Goal: Information Seeking & Learning: Learn about a topic

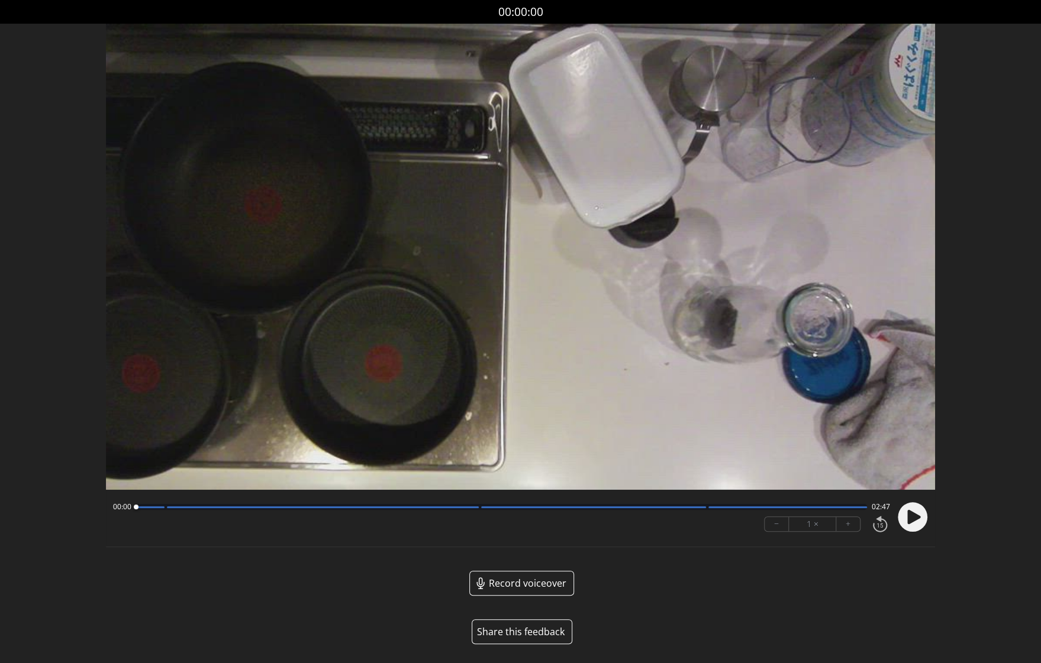
click at [910, 516] on icon at bounding box center [913, 517] width 13 height 14
drag, startPoint x: 217, startPoint y: 510, endPoint x: 443, endPoint y: 503, distance: 225.6
click at [443, 503] on div at bounding box center [444, 508] width 16 height 16
click at [472, 512] on div "01:11 01:36 − 1 × +" at bounding box center [499, 517] width 782 height 40
click at [474, 509] on div at bounding box center [501, 507] width 731 height 6
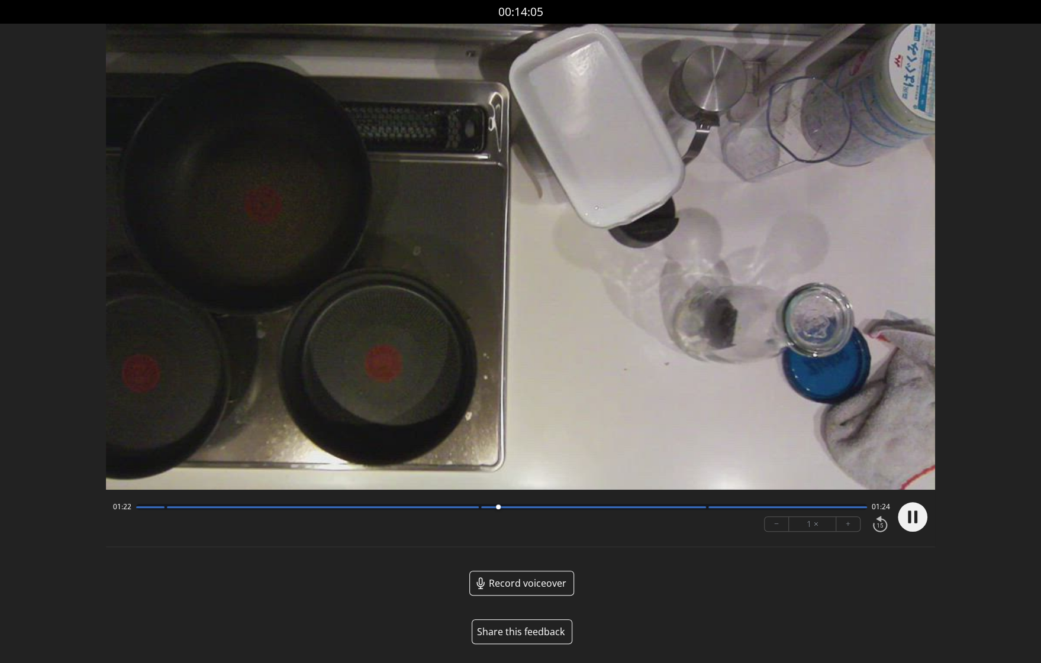
click at [910, 524] on circle at bounding box center [913, 518] width 30 height 30
click at [524, 583] on span "Record voiceover" at bounding box center [528, 583] width 78 height 14
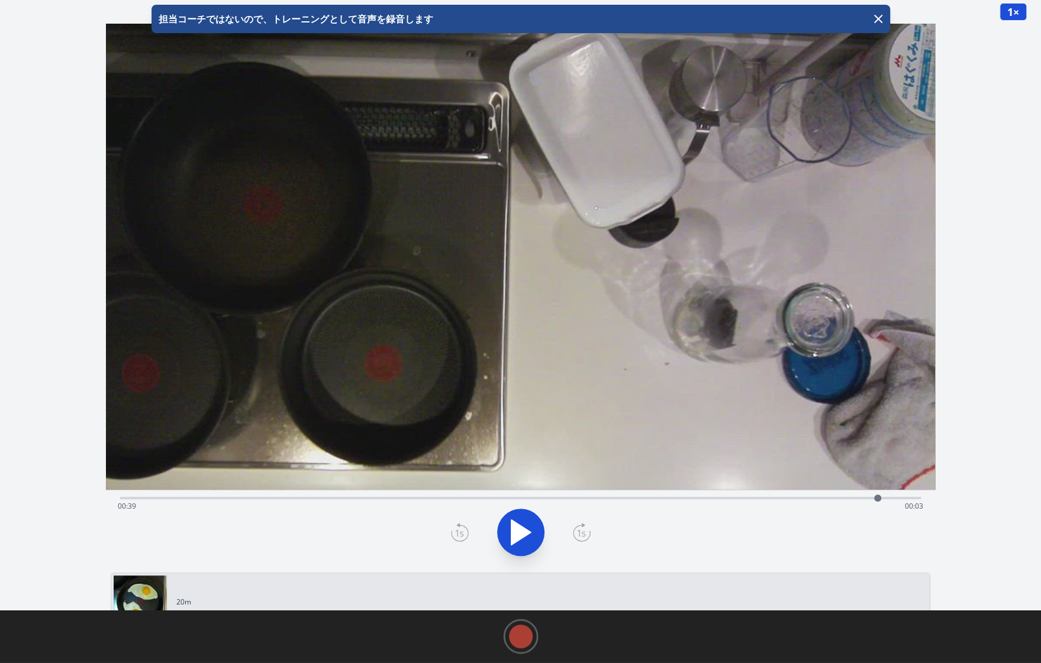
drag, startPoint x: 121, startPoint y: 499, endPoint x: 878, endPoint y: 487, distance: 757.1
click at [878, 487] on div "Time elapsed: 00:39 Time remaining: 00:03 View your cooking diary" at bounding box center [520, 296] width 829 height 545
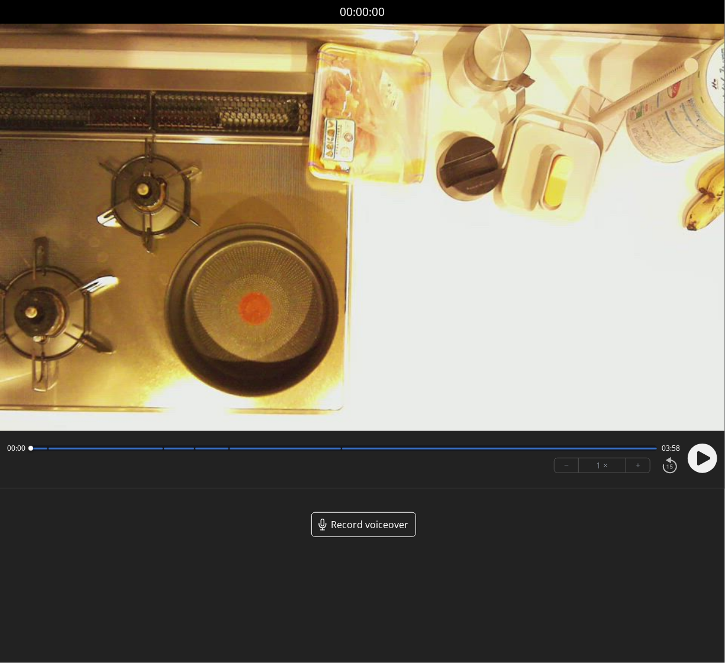
click at [357, 521] on span "Record voiceover" at bounding box center [370, 525] width 78 height 14
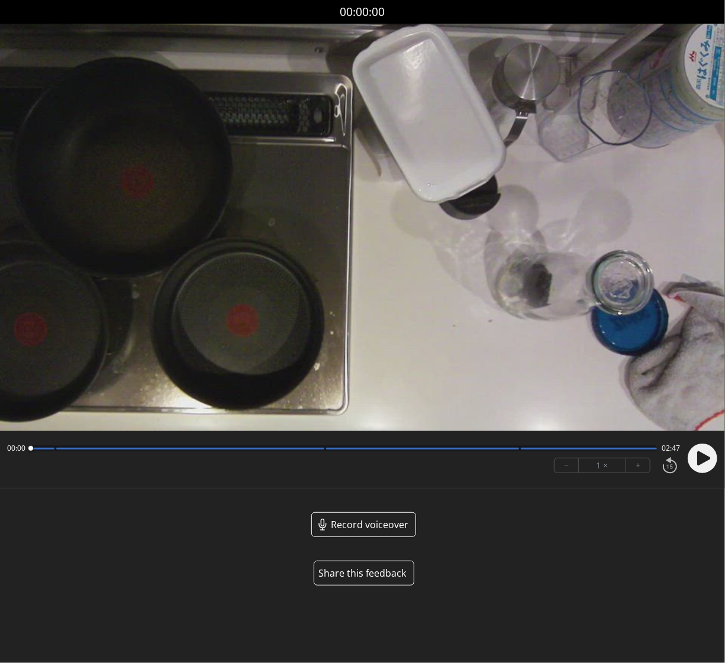
click at [695, 459] on circle at bounding box center [703, 459] width 30 height 30
click at [703, 460] on circle at bounding box center [703, 459] width 30 height 30
click at [350, 585] on form "Share this feedback" at bounding box center [362, 583] width 103 height 44
click at [358, 571] on button "Share this feedback" at bounding box center [364, 573] width 101 height 25
click at [367, 532] on link "Record voiceover" at bounding box center [363, 525] width 105 height 25
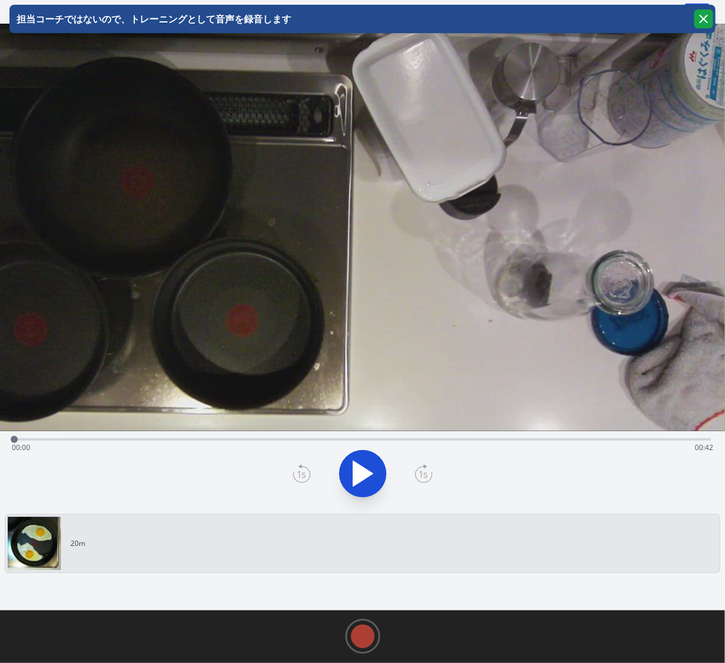
click at [703, 18] on icon "button" at bounding box center [703, 18] width 7 height 7
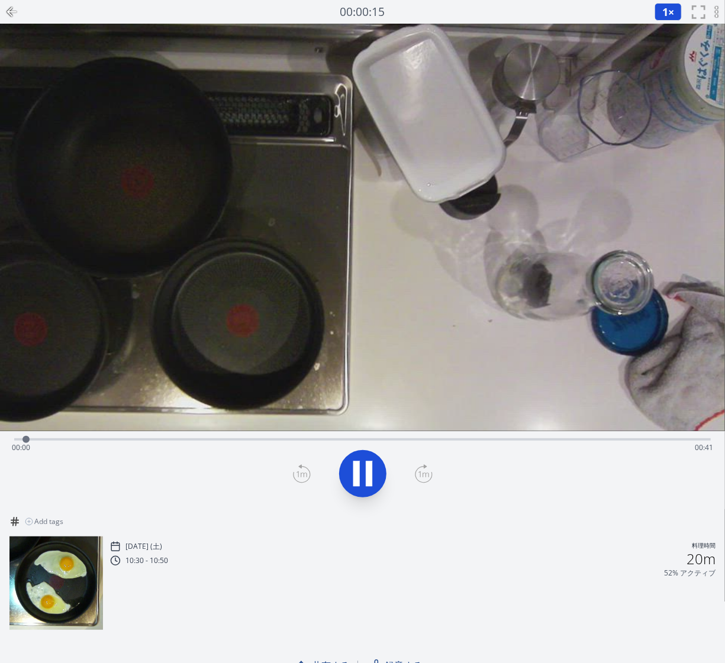
scroll to position [18, 0]
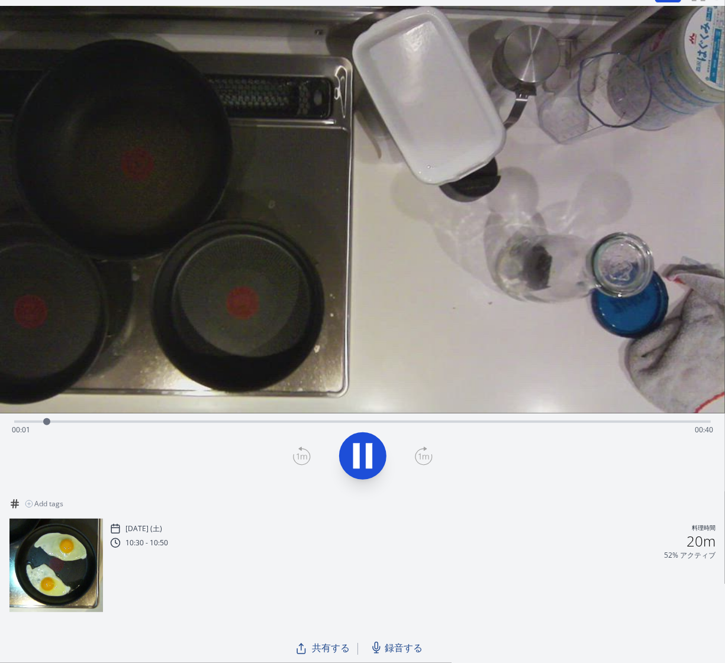
click at [362, 455] on icon at bounding box center [362, 456] width 33 height 33
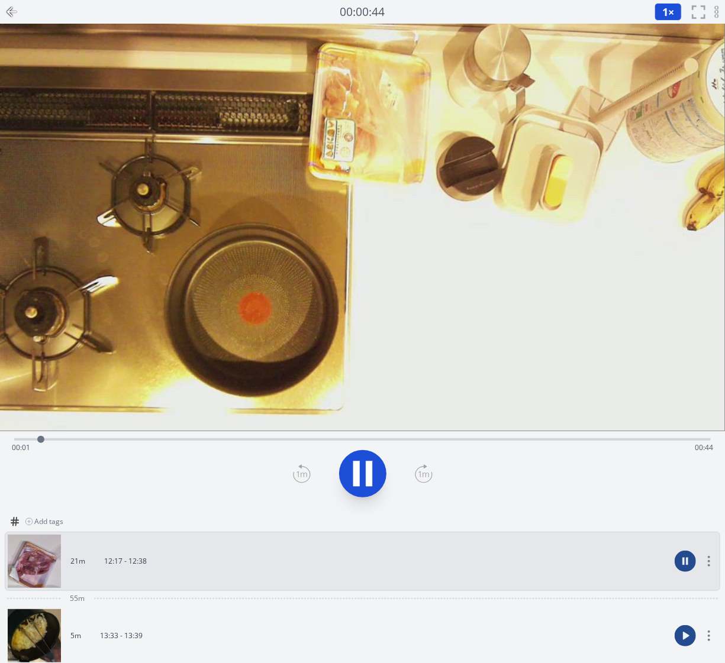
click at [363, 476] on icon at bounding box center [362, 474] width 33 height 33
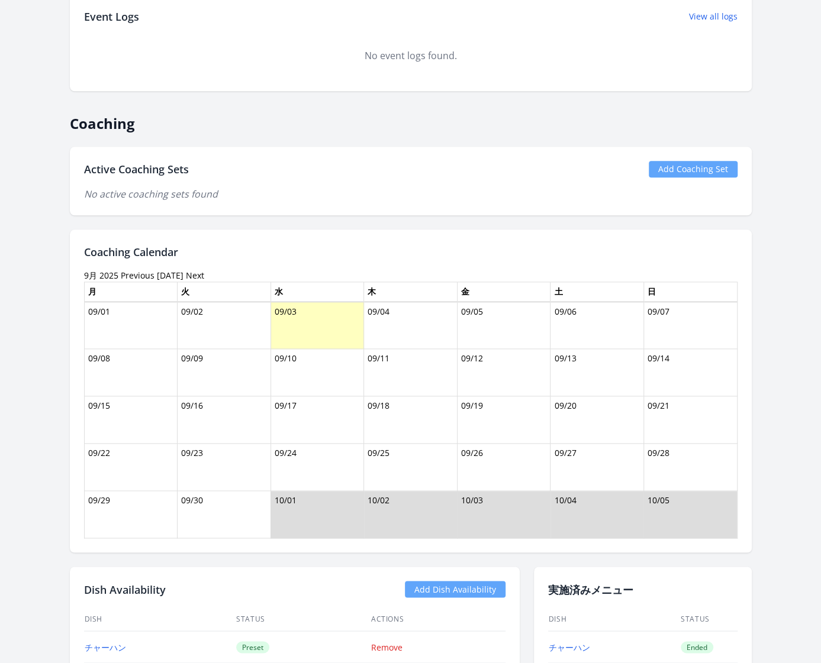
scroll to position [672, 0]
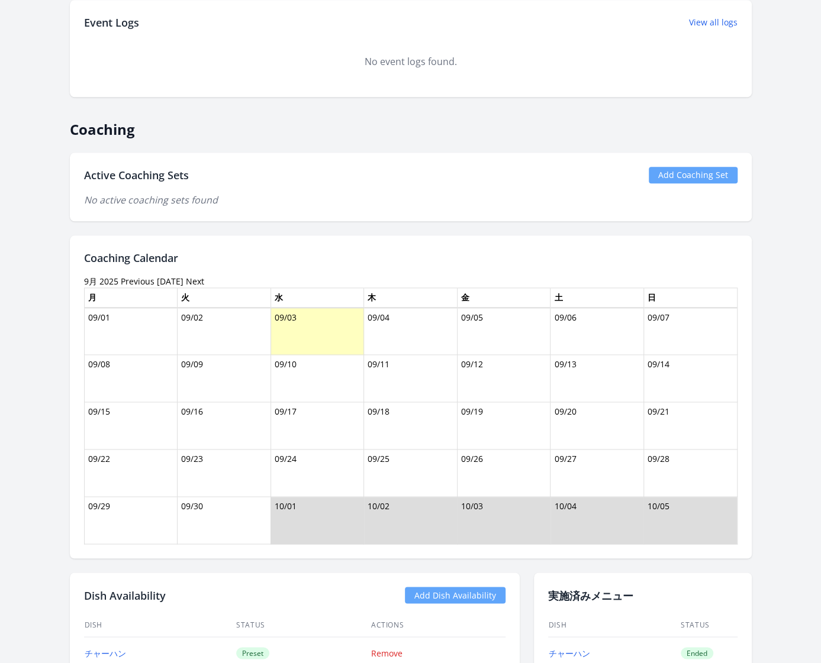
click at [130, 276] on link "Previous" at bounding box center [138, 281] width 34 height 11
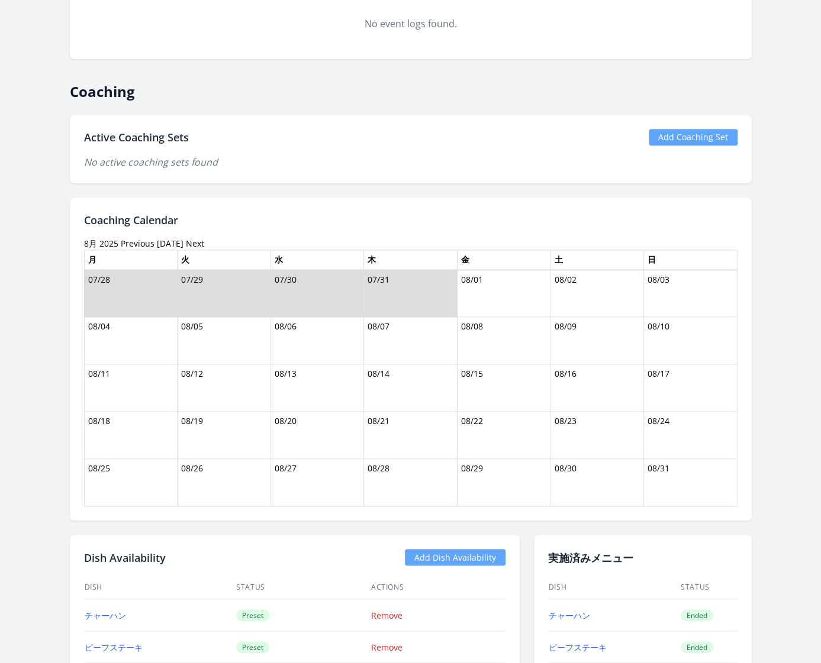
scroll to position [711, 0]
click at [149, 240] on link "Previous" at bounding box center [138, 242] width 34 height 11
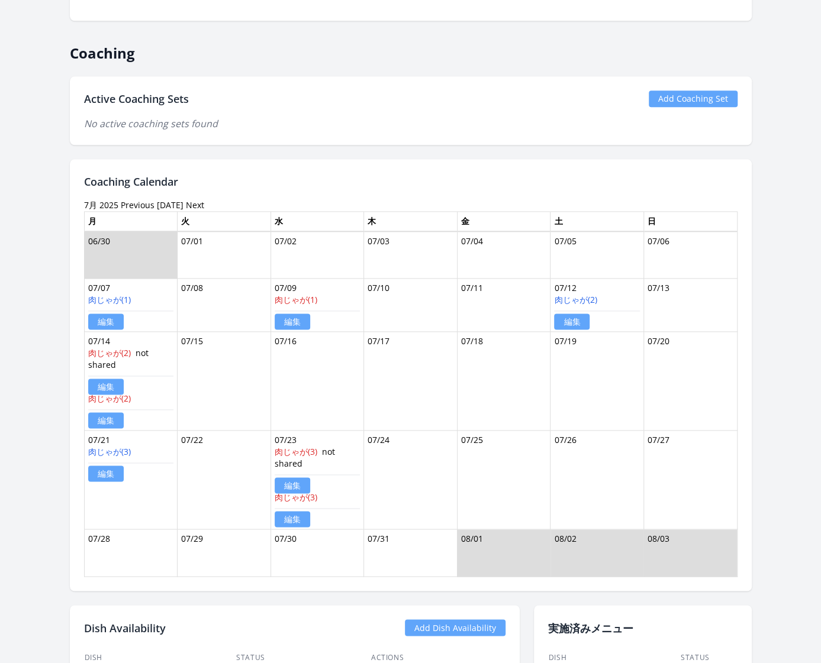
scroll to position [824, 0]
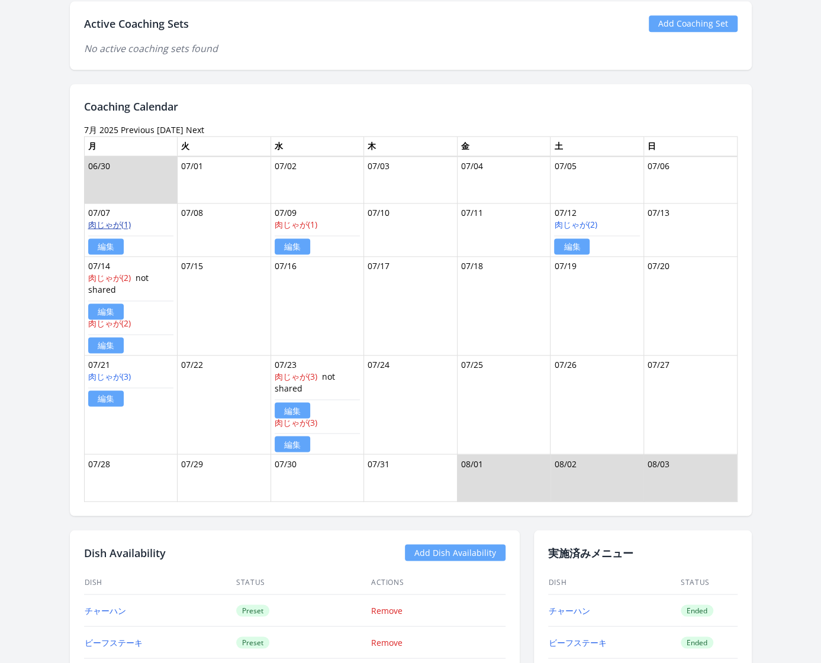
click at [112, 219] on link "肉じゃが(1)" at bounding box center [109, 224] width 43 height 11
click at [583, 219] on link "肉じゃが(2)" at bounding box center [575, 224] width 43 height 11
click at [118, 371] on link "肉じゃが(3)" at bounding box center [109, 376] width 43 height 11
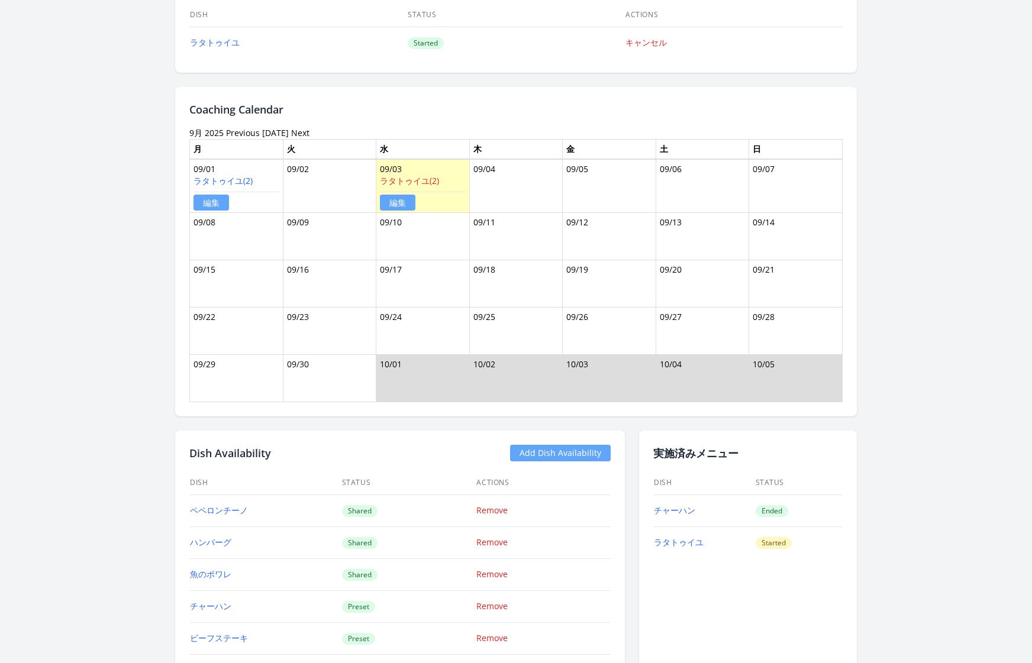
scroll to position [724, 0]
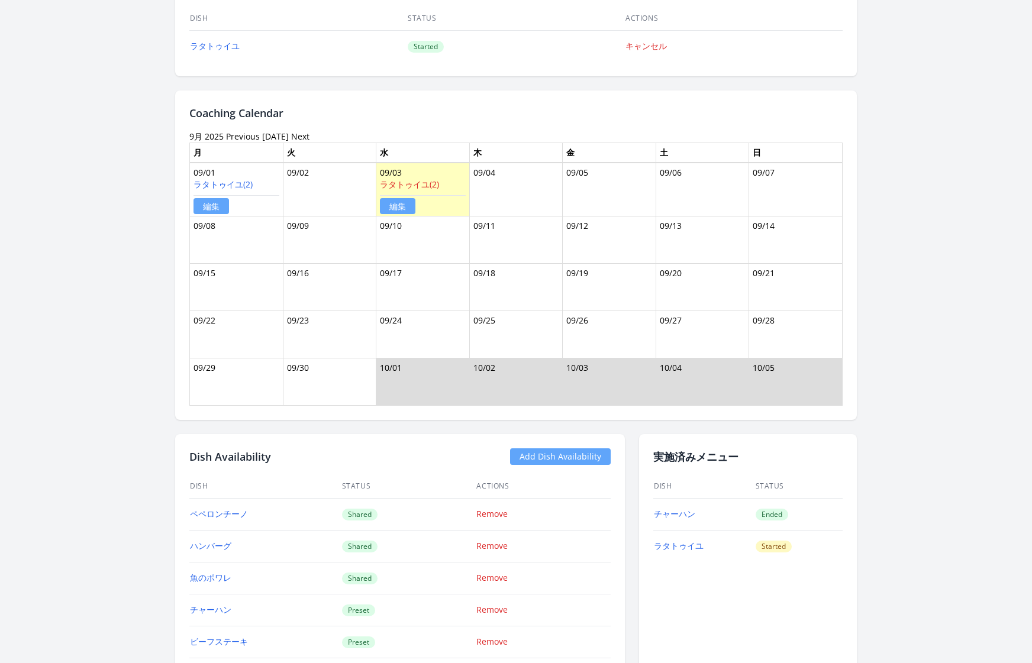
click at [244, 140] on link "Previous" at bounding box center [243, 136] width 34 height 11
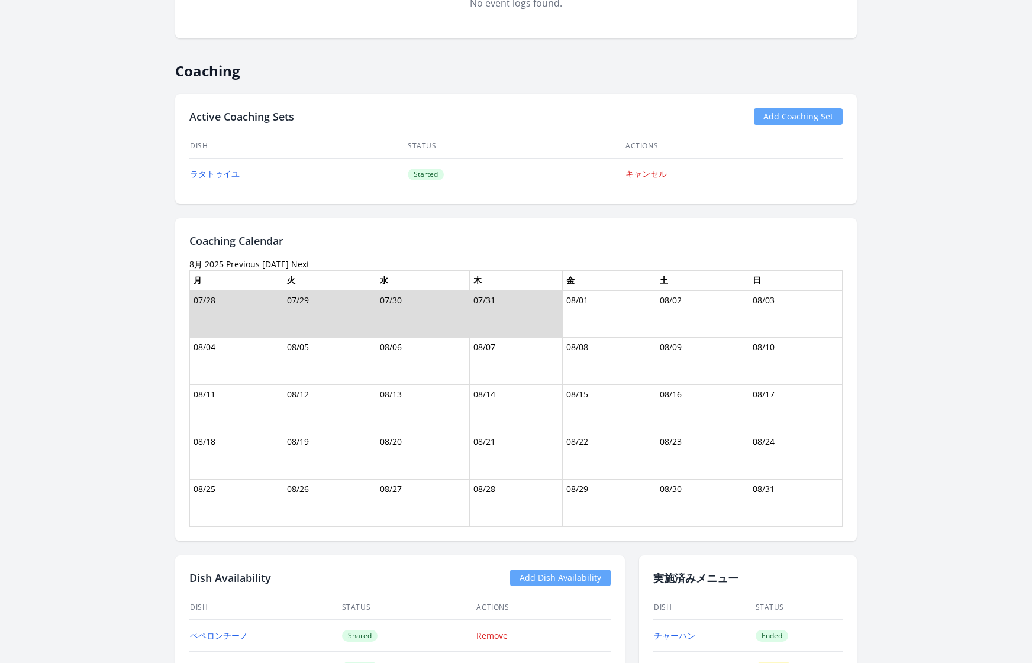
scroll to position [603, 0]
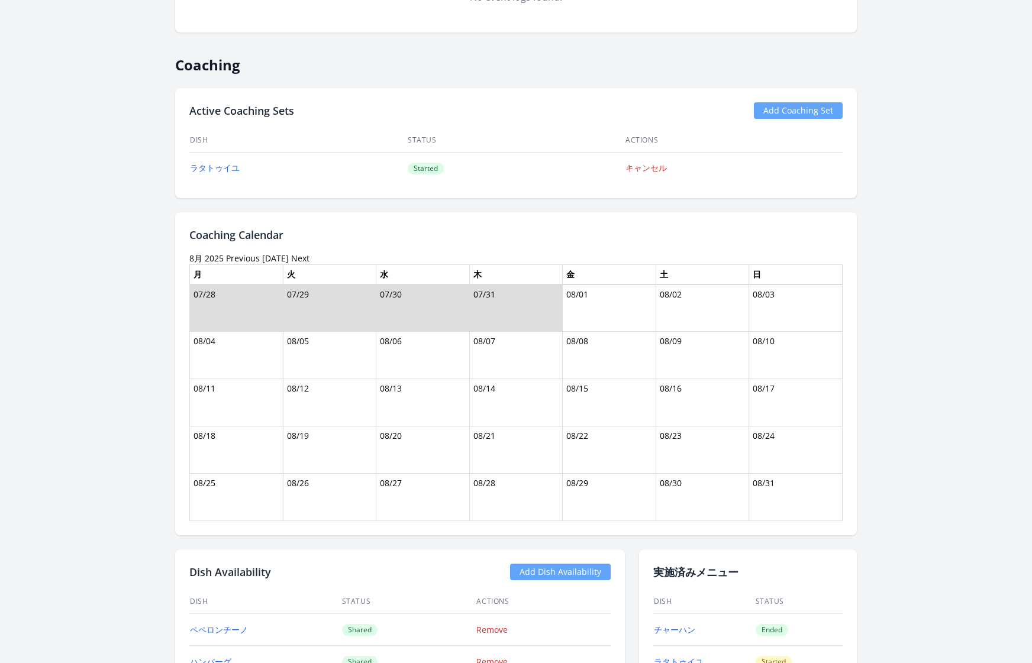
click at [268, 256] on link "Today" at bounding box center [275, 258] width 27 height 11
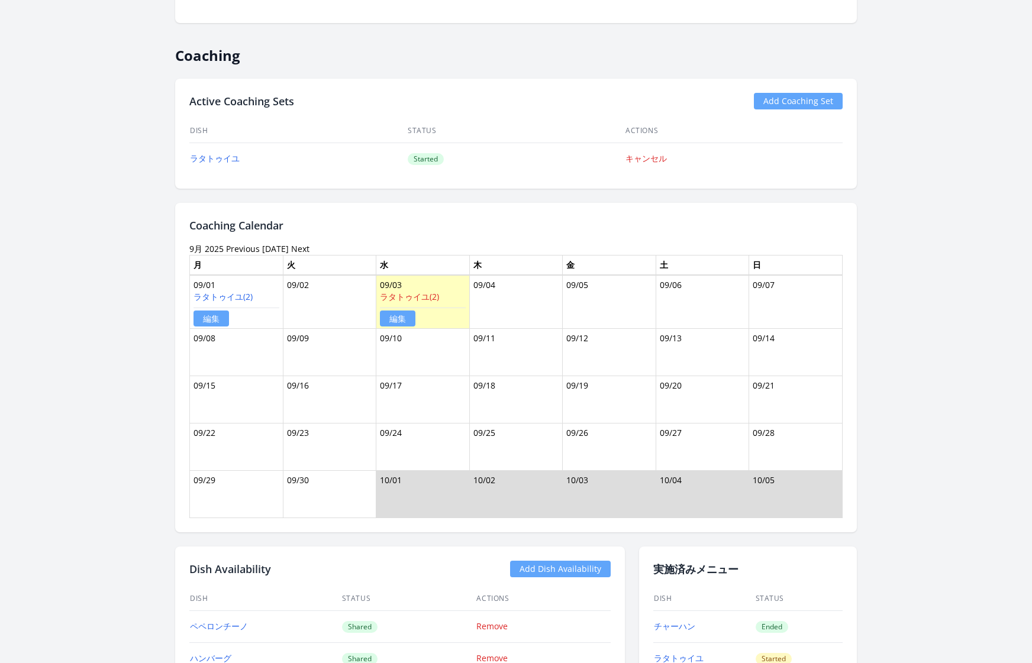
scroll to position [556, 0]
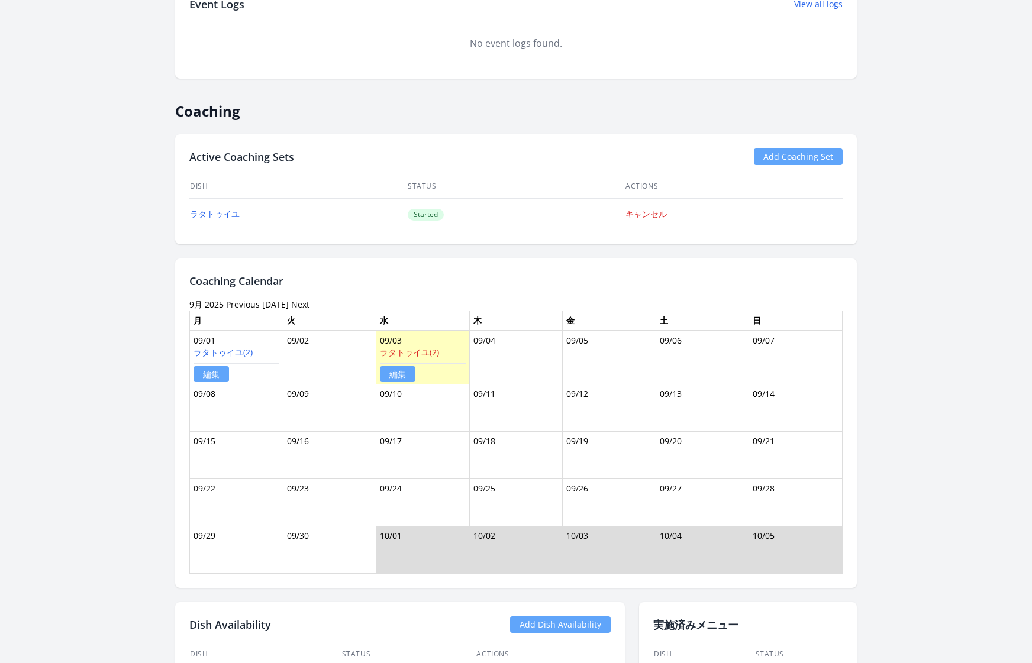
click at [235, 299] on link "Previous" at bounding box center [243, 304] width 34 height 11
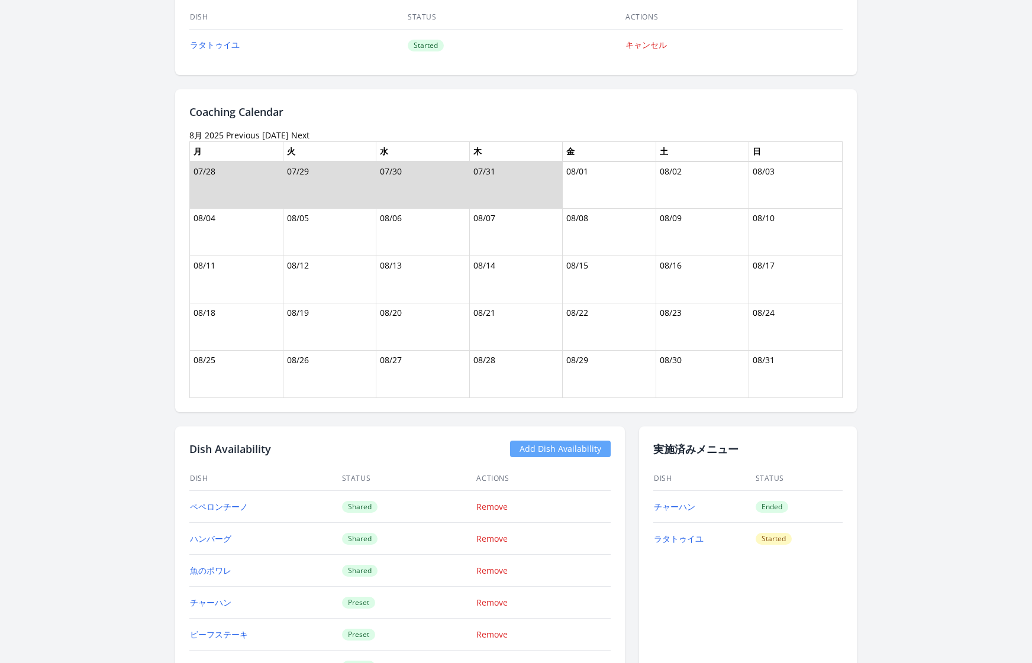
scroll to position [748, 0]
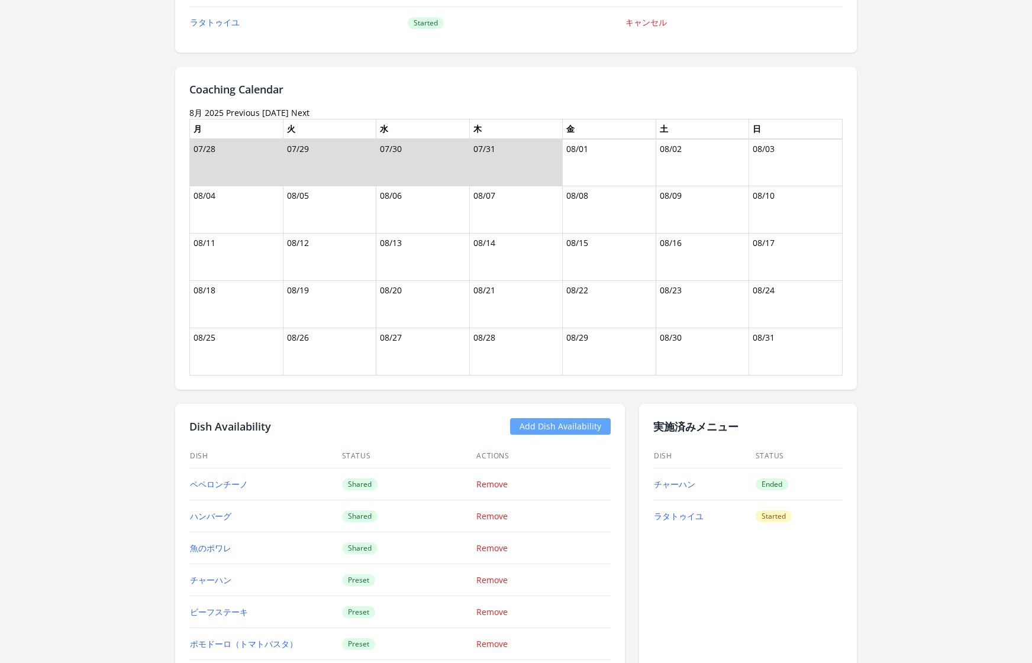
click at [234, 109] on link "Previous" at bounding box center [243, 112] width 34 height 11
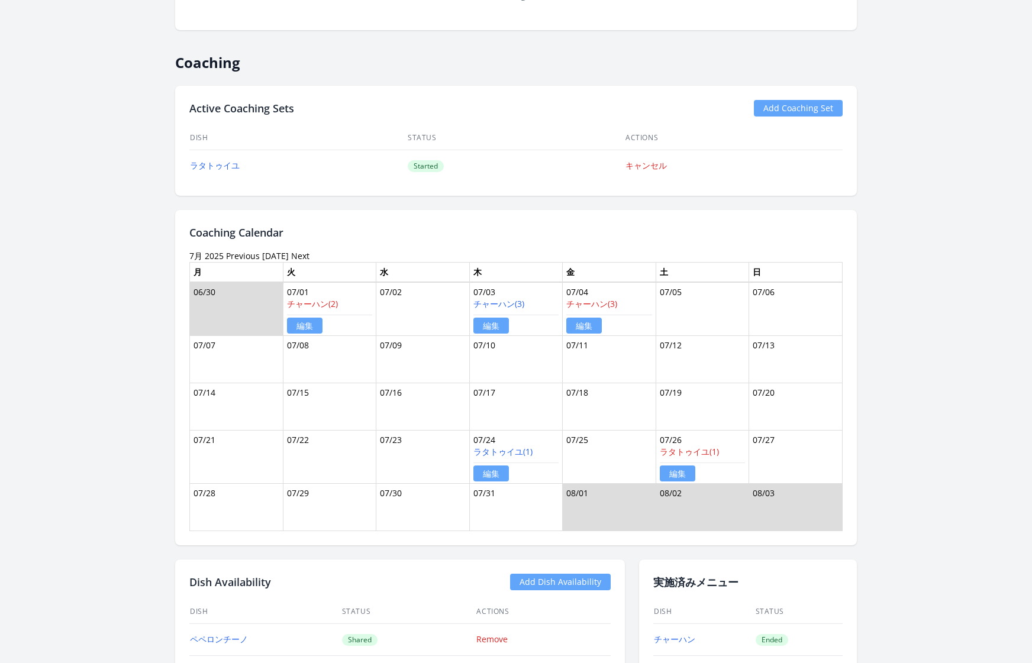
scroll to position [619, 0]
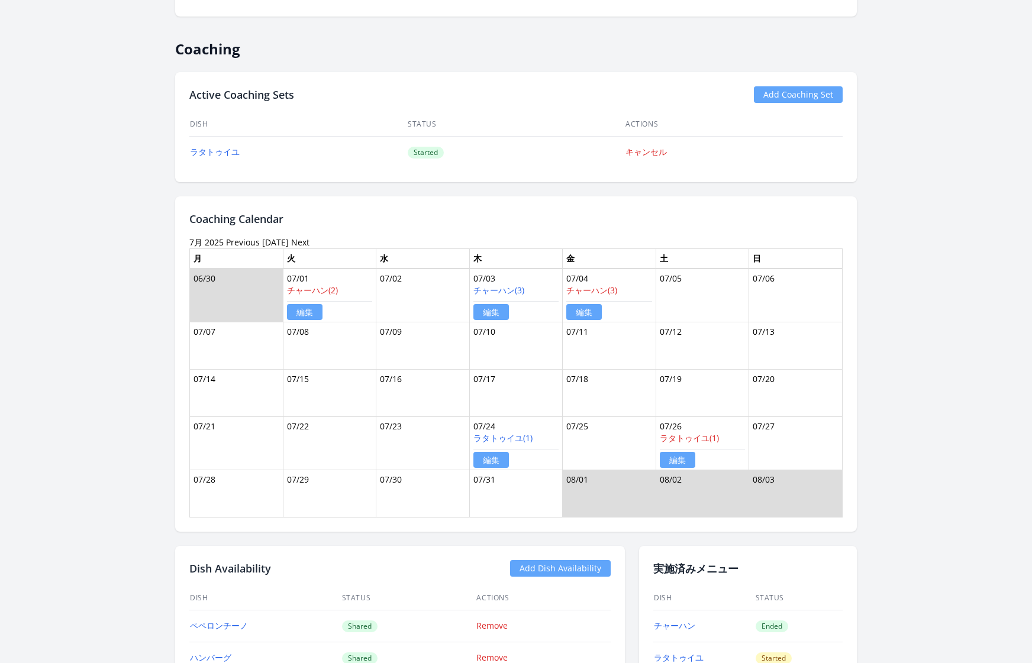
click at [239, 239] on link "Previous" at bounding box center [243, 242] width 34 height 11
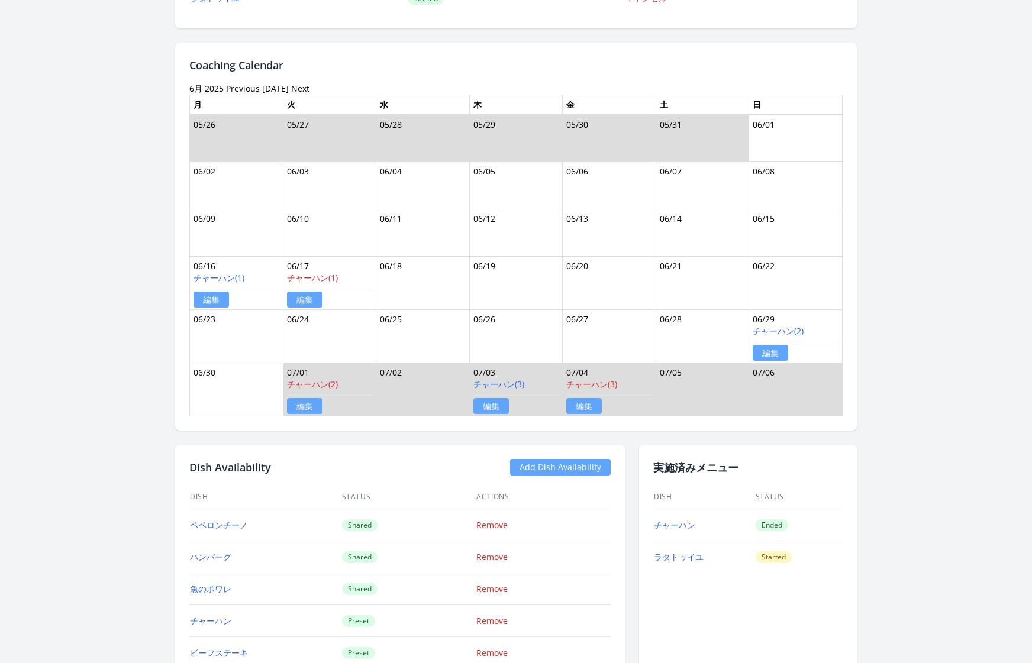
scroll to position [773, 0]
click at [308, 275] on link "チャーハン(1)" at bounding box center [312, 277] width 51 height 11
click at [780, 327] on link "チャーハン(2)" at bounding box center [778, 330] width 51 height 11
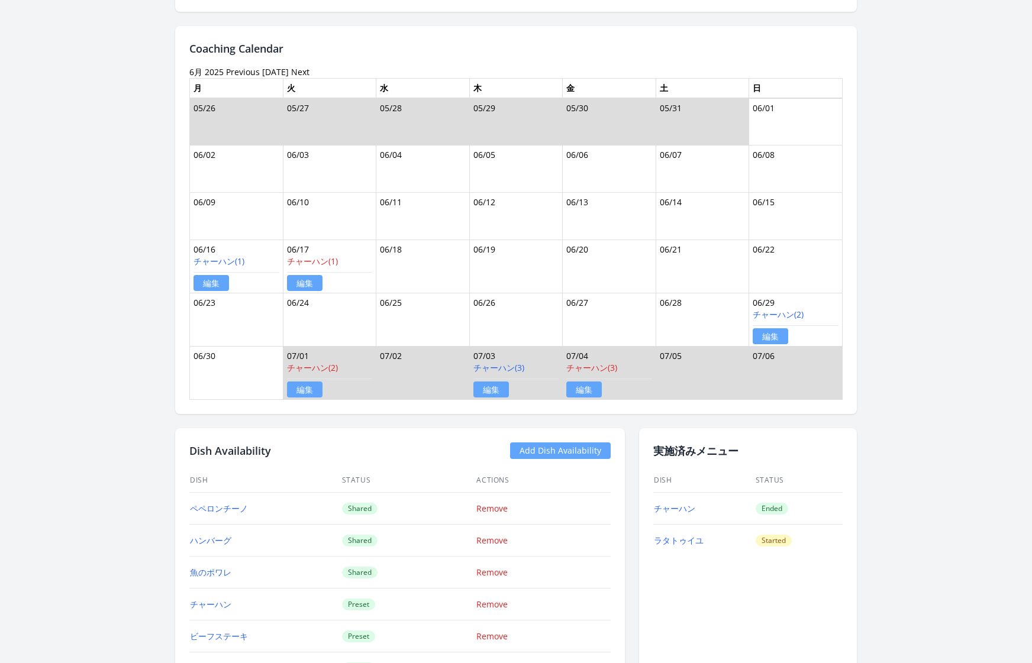
scroll to position [790, 0]
click at [761, 313] on link "チャーハン(2)" at bounding box center [778, 313] width 51 height 11
click at [503, 362] on link "チャーハン(3)" at bounding box center [499, 367] width 51 height 11
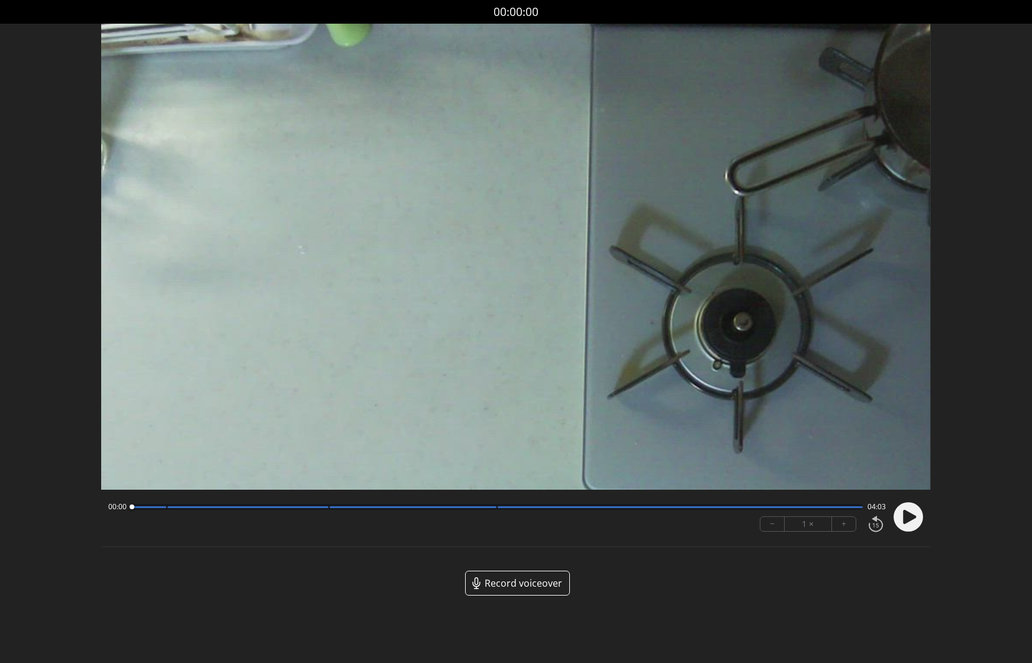
click at [903, 518] on icon at bounding box center [909, 517] width 13 height 14
click at [909, 511] on circle at bounding box center [909, 518] width 30 height 30
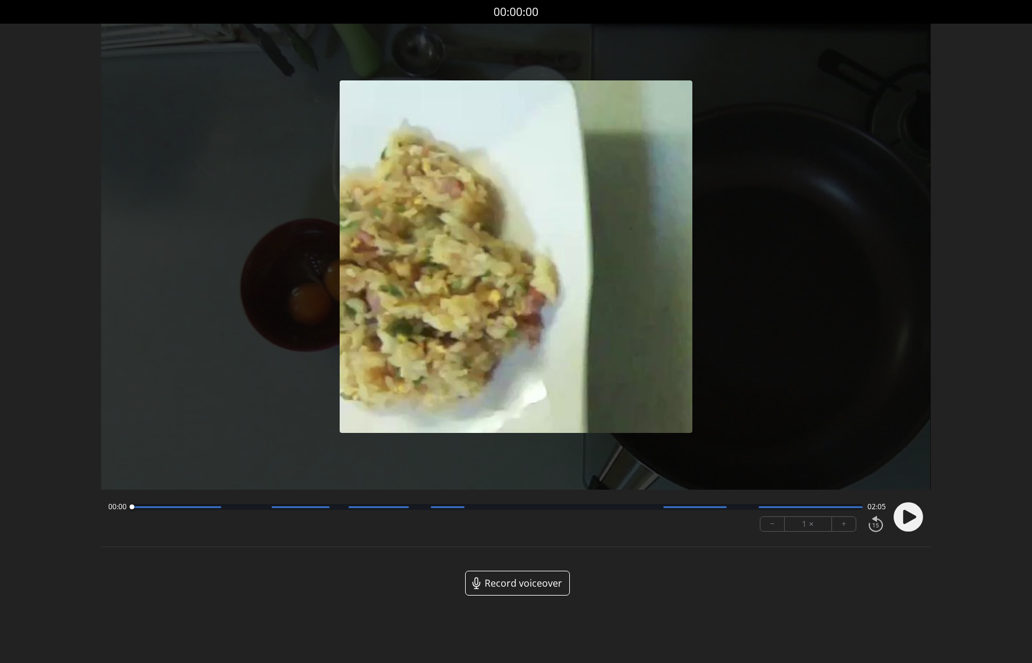
click at [910, 520] on icon at bounding box center [909, 517] width 13 height 14
click at [906, 518] on icon at bounding box center [909, 517] width 13 height 14
click at [259, 513] on div "00:07 01:57 − 1 × +" at bounding box center [495, 517] width 782 height 40
click at [278, 510] on div at bounding box center [496, 507] width 731 height 6
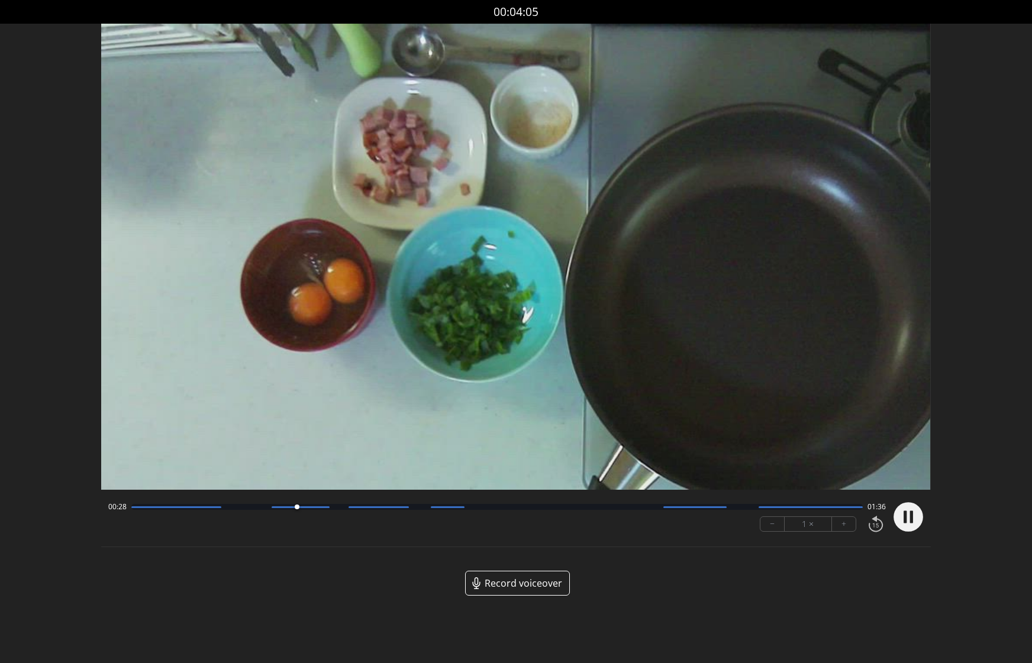
click at [910, 513] on circle at bounding box center [909, 518] width 30 height 30
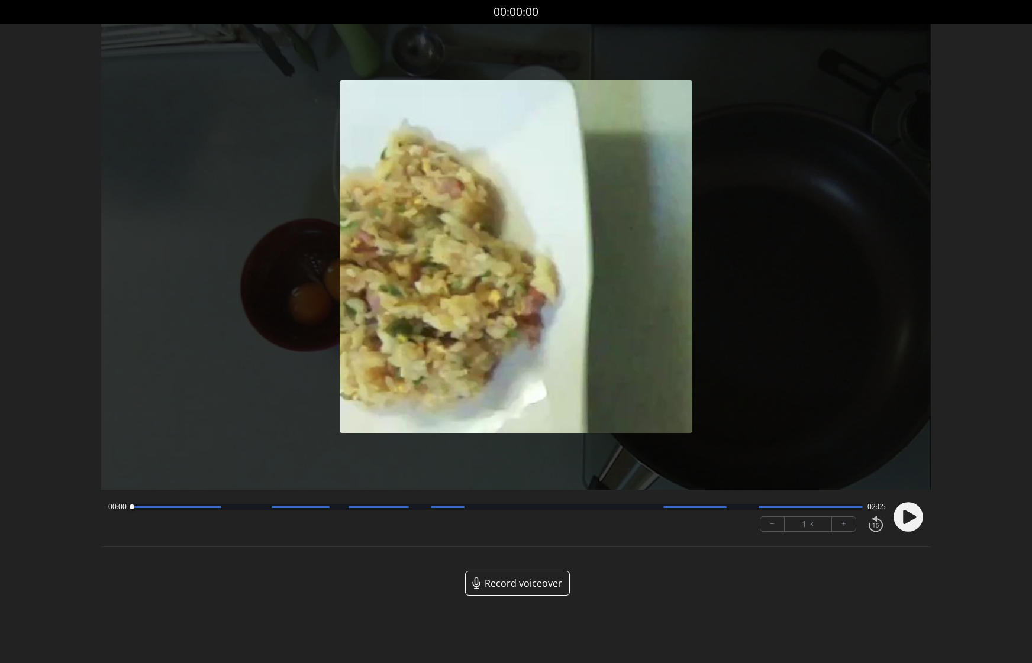
click at [916, 524] on circle at bounding box center [909, 518] width 30 height 30
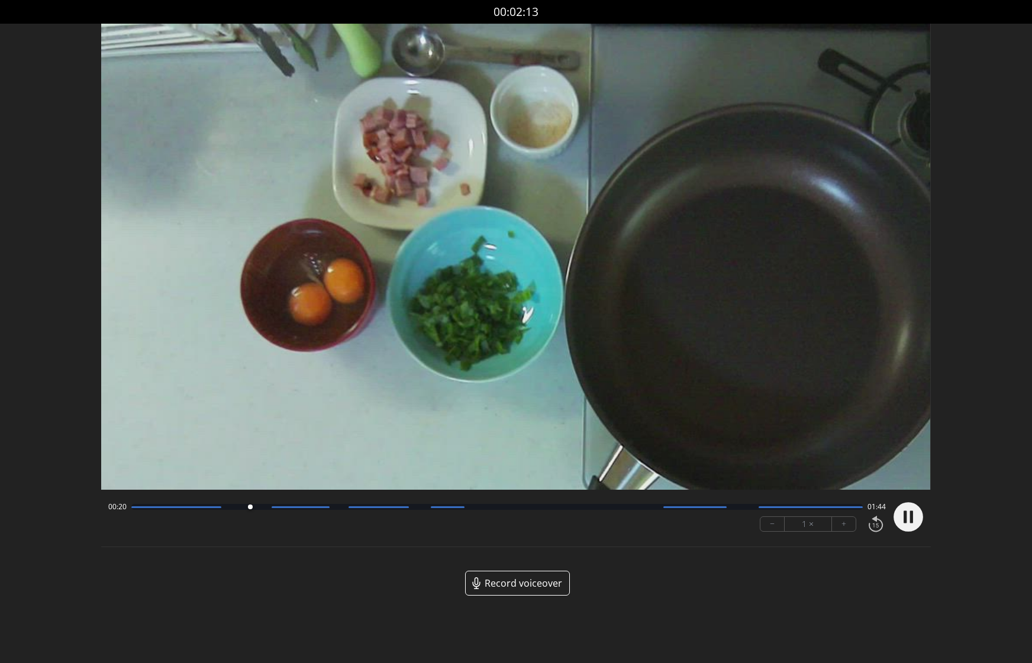
click at [910, 518] on icon at bounding box center [911, 517] width 3 height 12
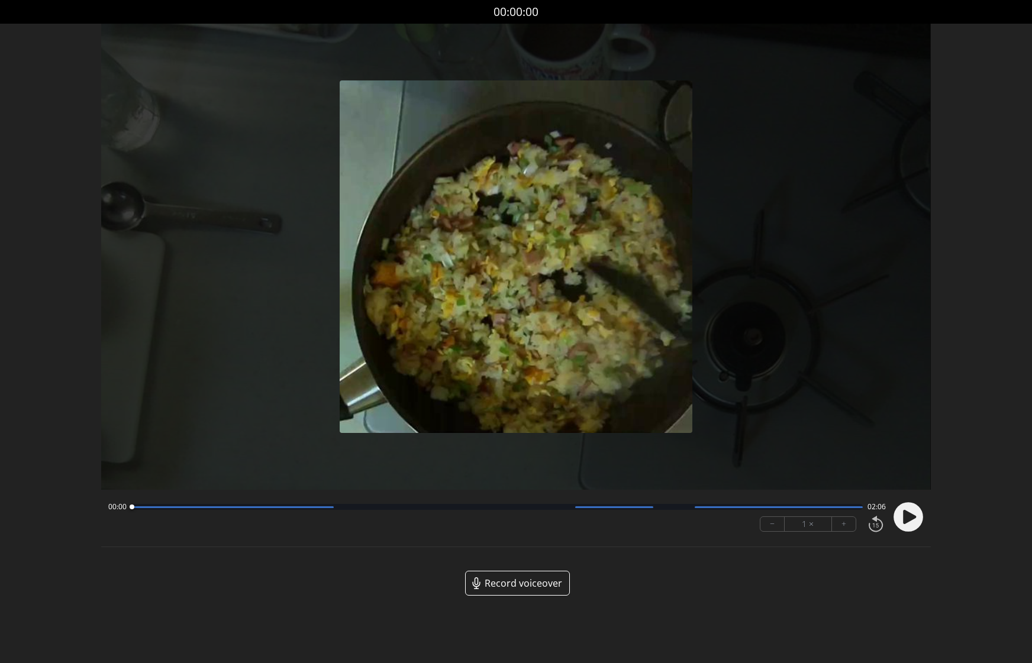
click at [905, 516] on icon at bounding box center [909, 517] width 13 height 14
click at [847, 526] on button "+" at bounding box center [844, 524] width 24 height 14
click at [903, 520] on circle at bounding box center [909, 518] width 30 height 30
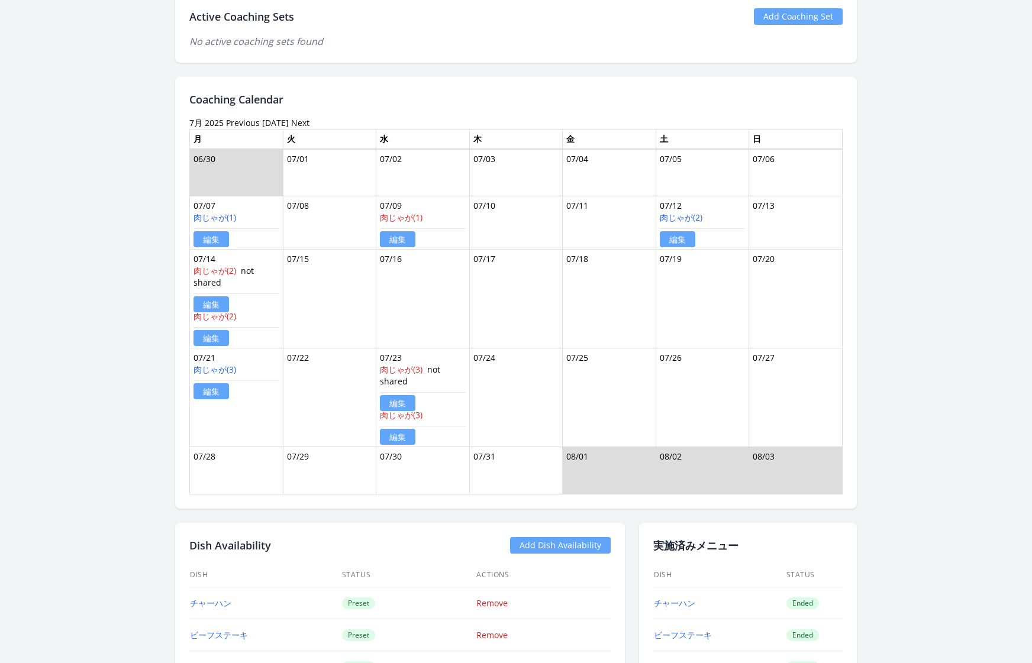
scroll to position [828, 0]
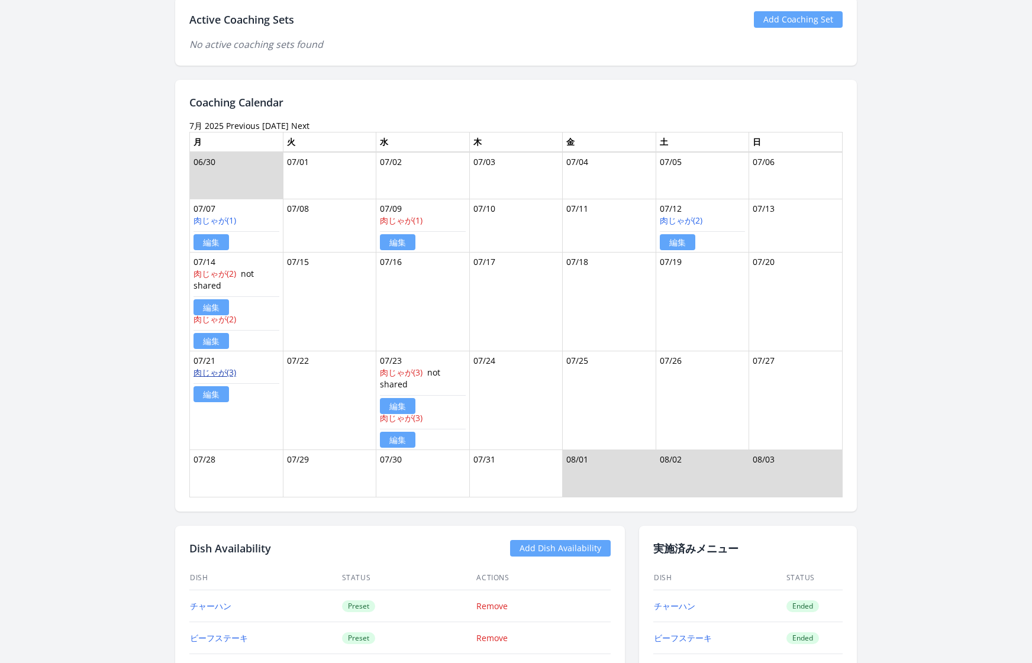
click at [222, 368] on link "肉じゃが(3)" at bounding box center [215, 372] width 43 height 11
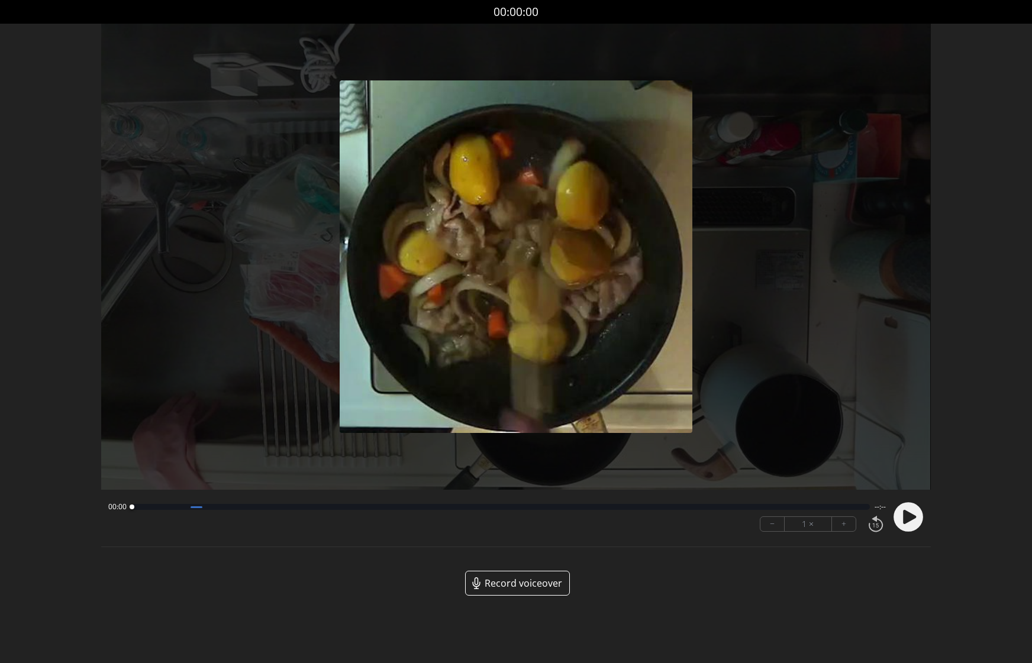
click at [905, 516] on icon at bounding box center [909, 517] width 13 height 14
click at [905, 516] on icon at bounding box center [905, 517] width 3 height 12
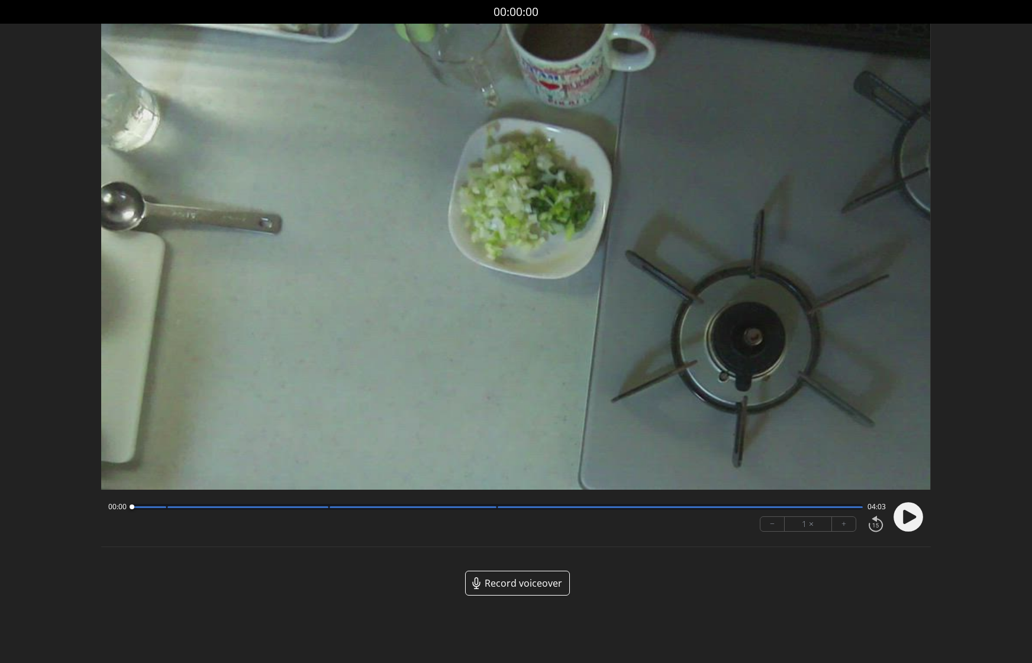
click at [917, 514] on circle at bounding box center [909, 518] width 30 height 30
click at [906, 518] on icon at bounding box center [905, 517] width 3 height 12
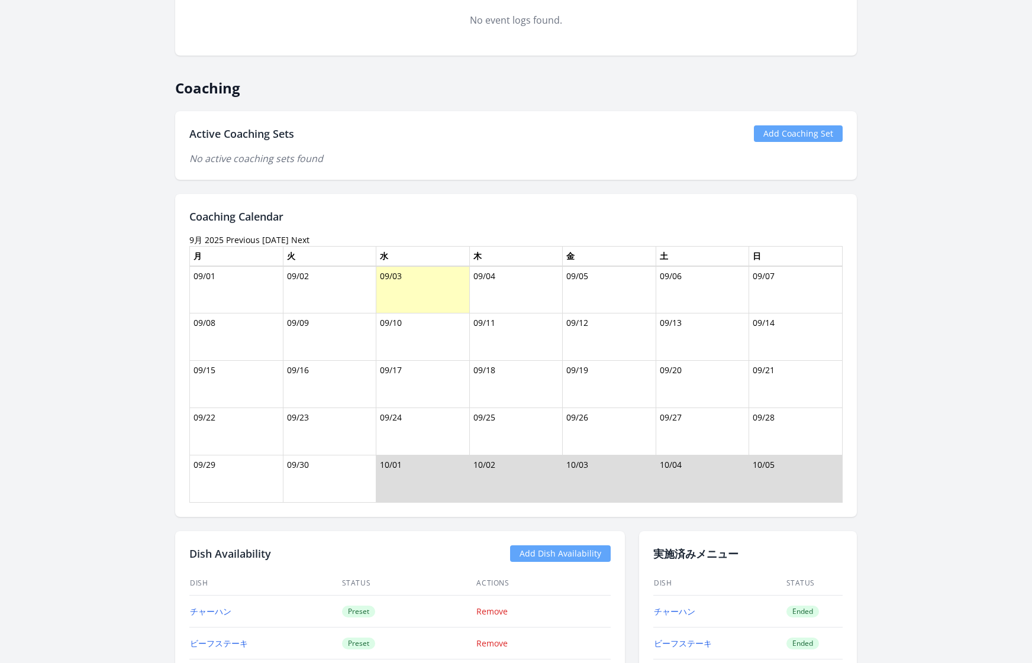
scroll to position [704, 0]
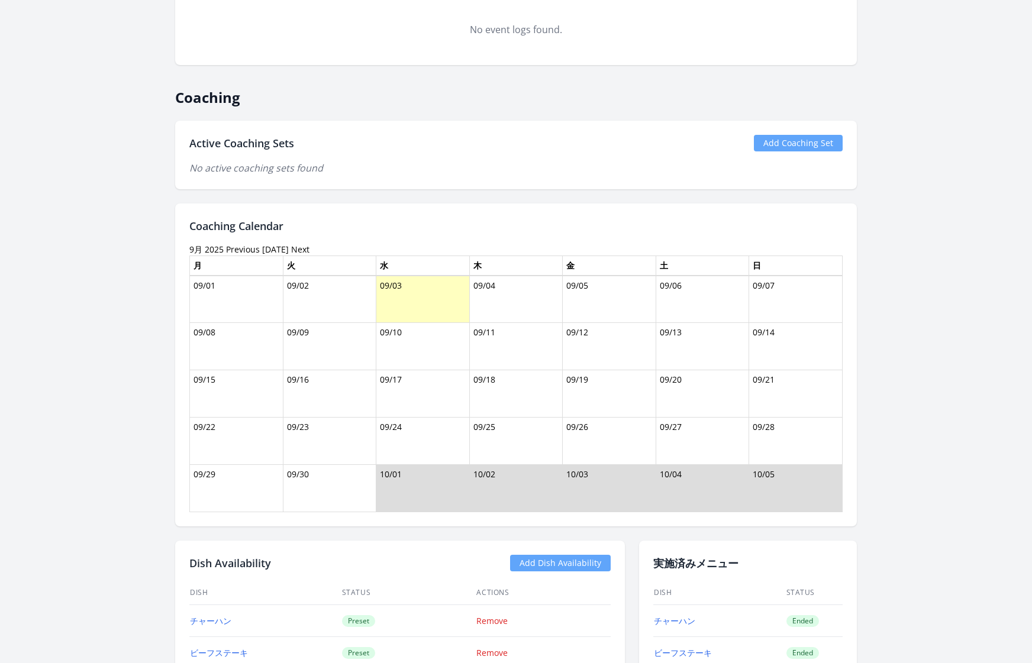
click at [244, 247] on link "Previous" at bounding box center [243, 249] width 34 height 11
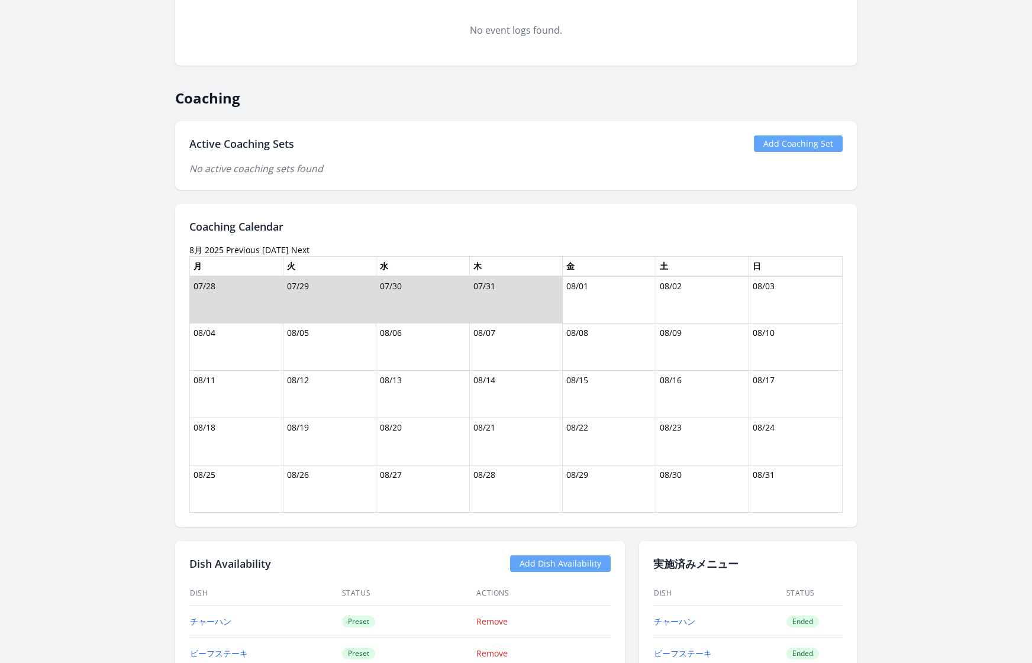
scroll to position [628, 0]
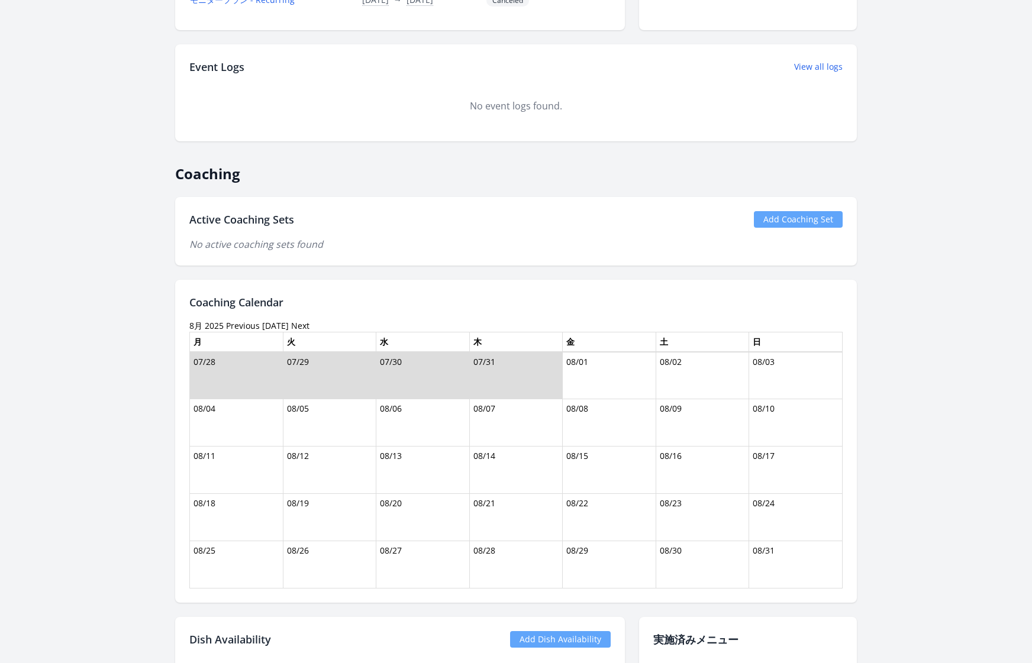
click at [240, 321] on link "Previous" at bounding box center [243, 325] width 34 height 11
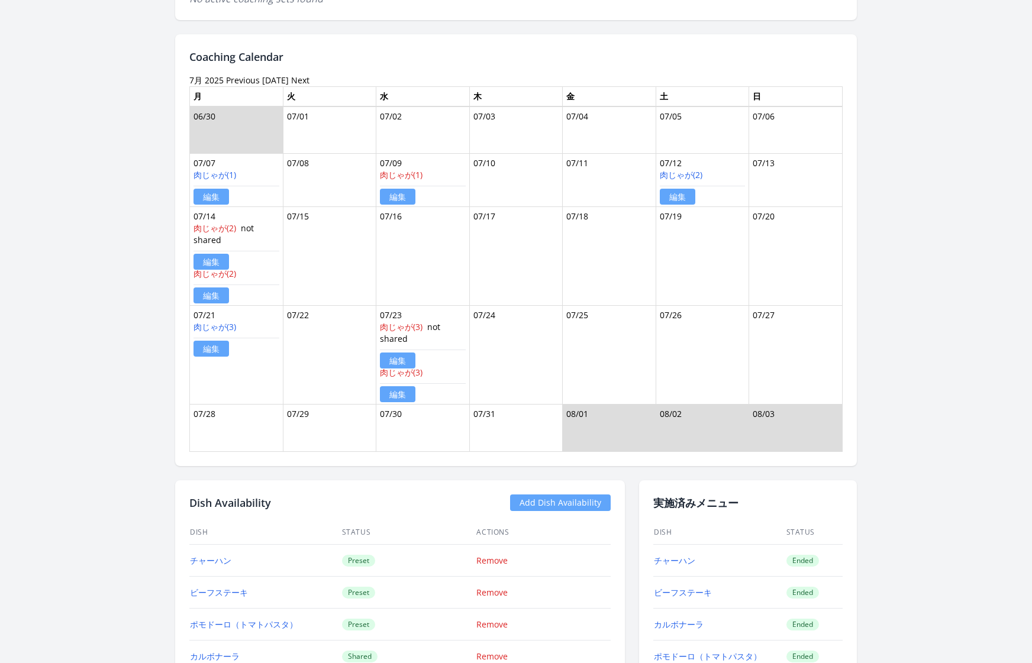
scroll to position [846, 0]
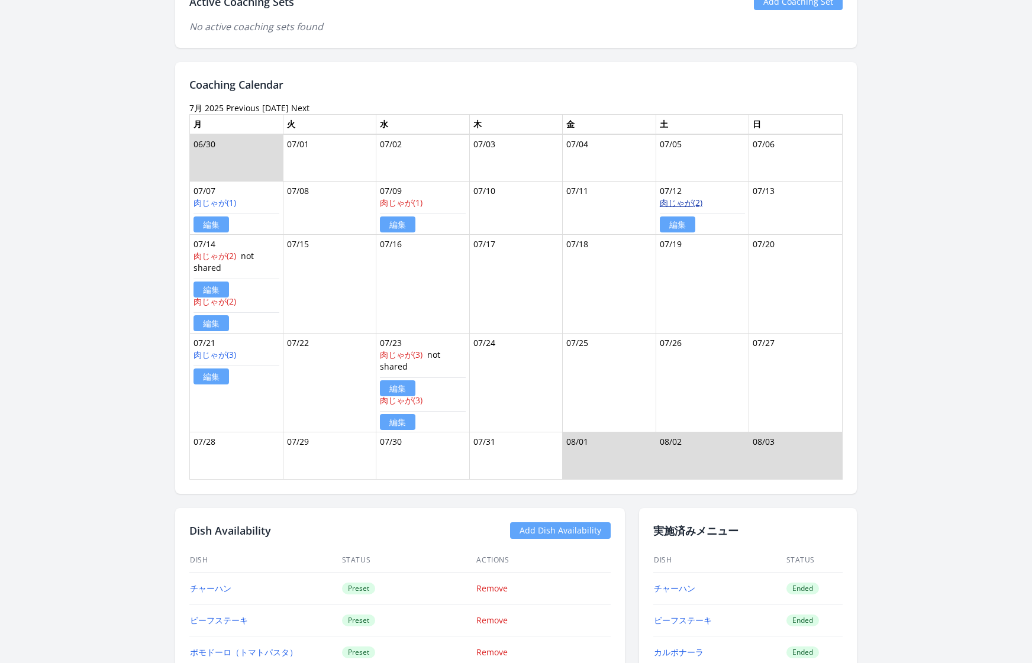
click at [687, 198] on link "肉じゃが(2)" at bounding box center [681, 202] width 43 height 11
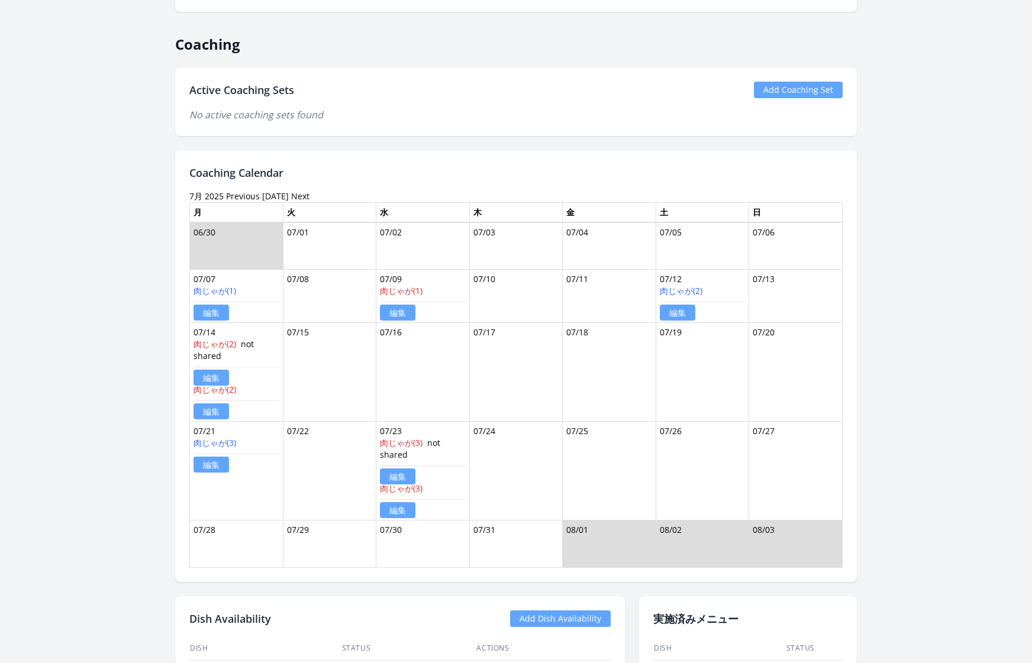
scroll to position [715, 0]
